Goal: Navigation & Orientation: Find specific page/section

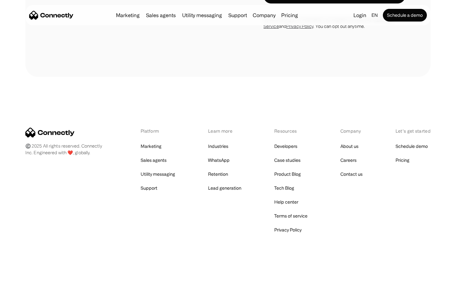
scroll to position [535, 0]
